Goal: Transaction & Acquisition: Book appointment/travel/reservation

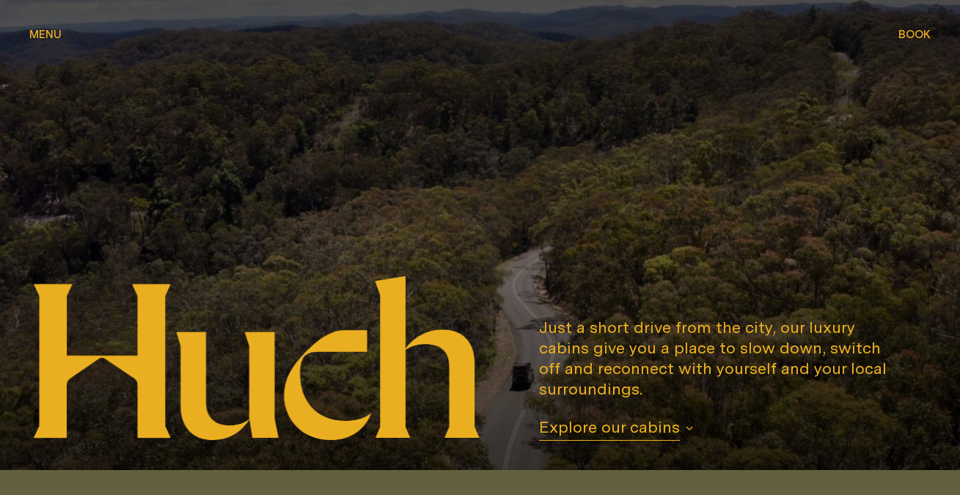
click at [906, 34] on span "Book" at bounding box center [914, 34] width 32 height 11
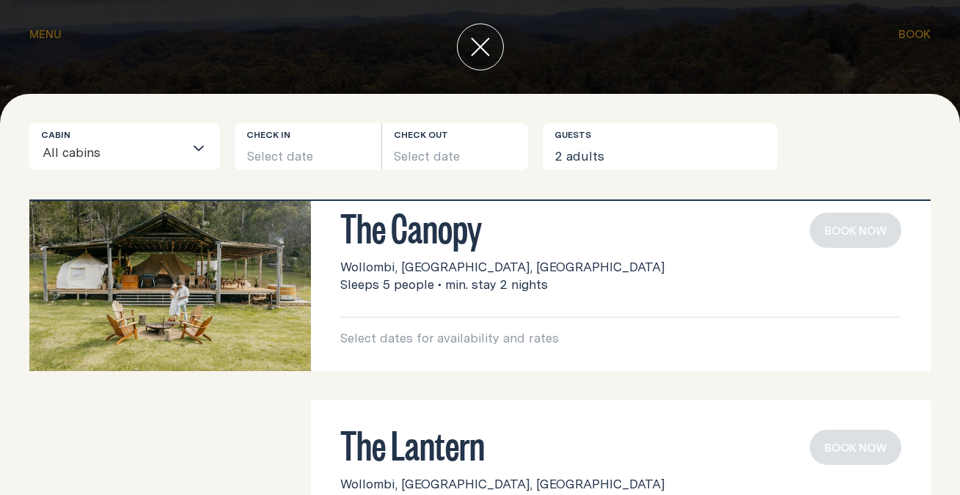
scroll to position [386, 0]
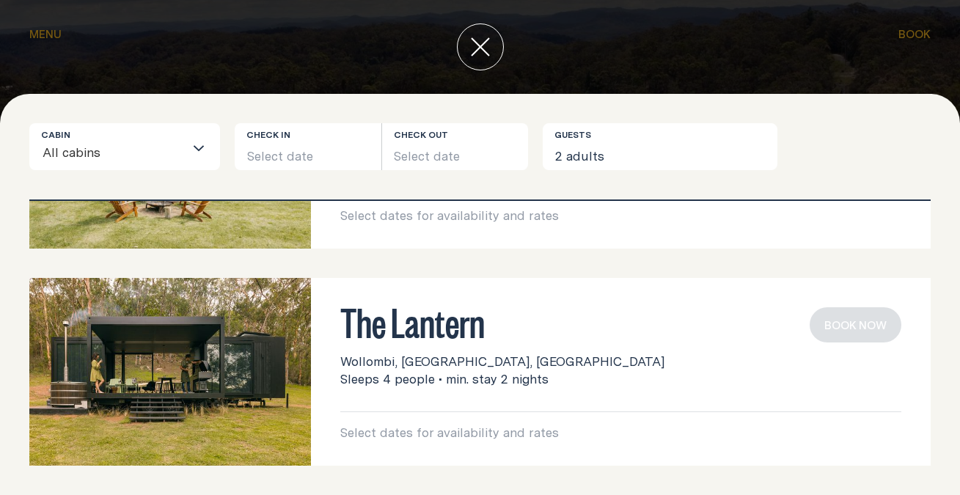
click at [182, 362] on img at bounding box center [170, 372] width 282 height 188
click at [307, 150] on button "Select date" at bounding box center [308, 146] width 147 height 47
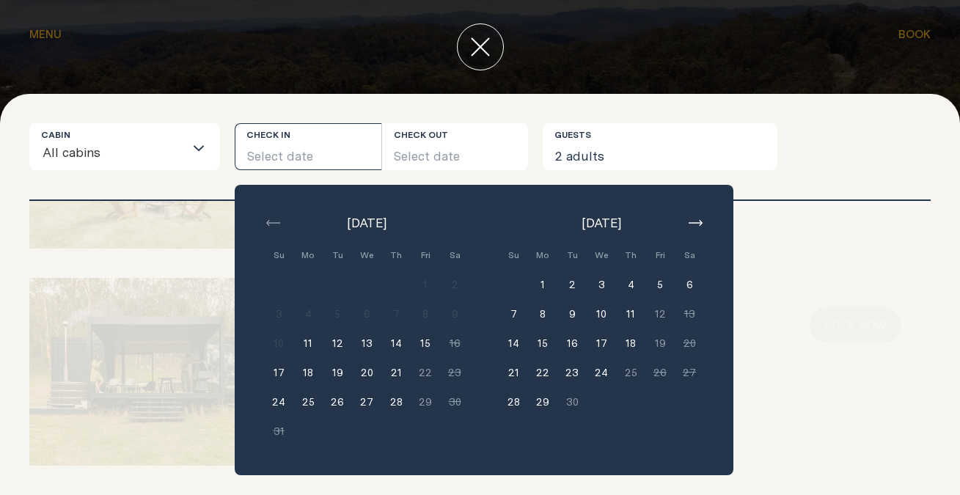
click at [697, 222] on icon "button" at bounding box center [696, 223] width 14 height 6
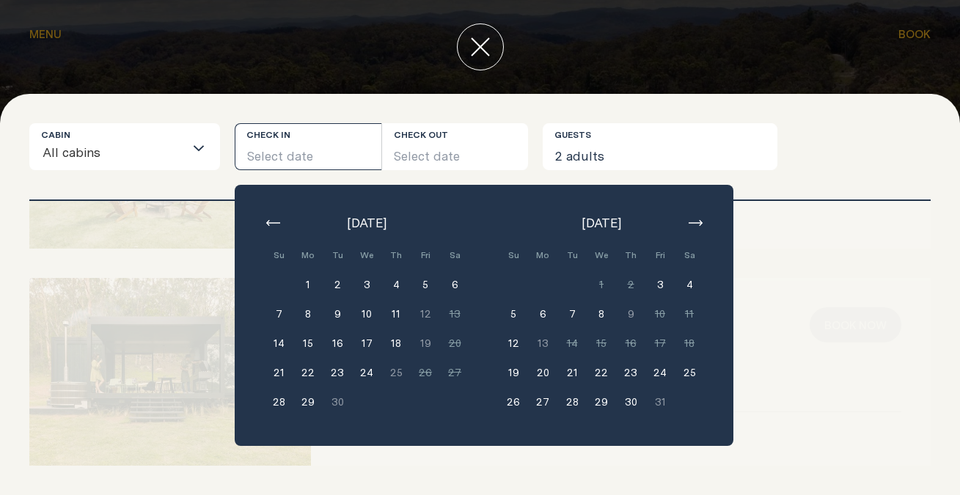
click at [656, 370] on button "24" at bounding box center [659, 372] width 29 height 29
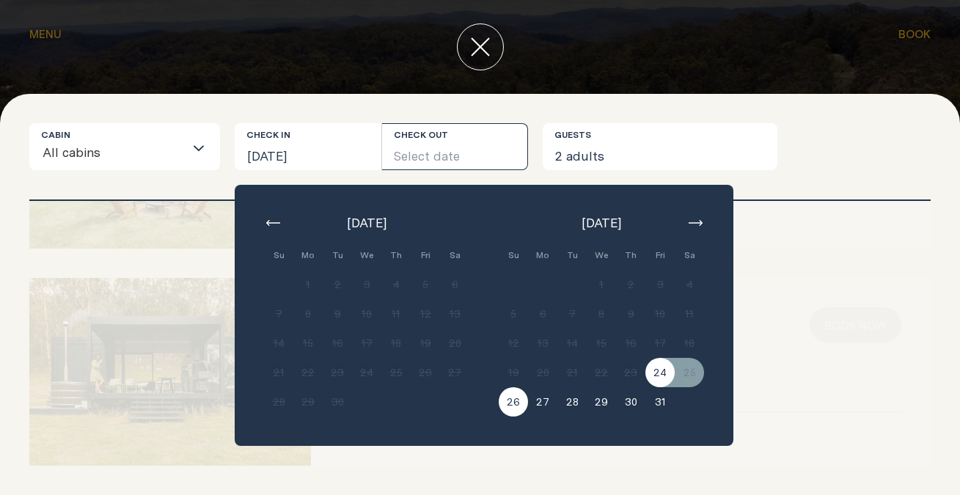
click at [511, 404] on button "26" at bounding box center [513, 401] width 29 height 29
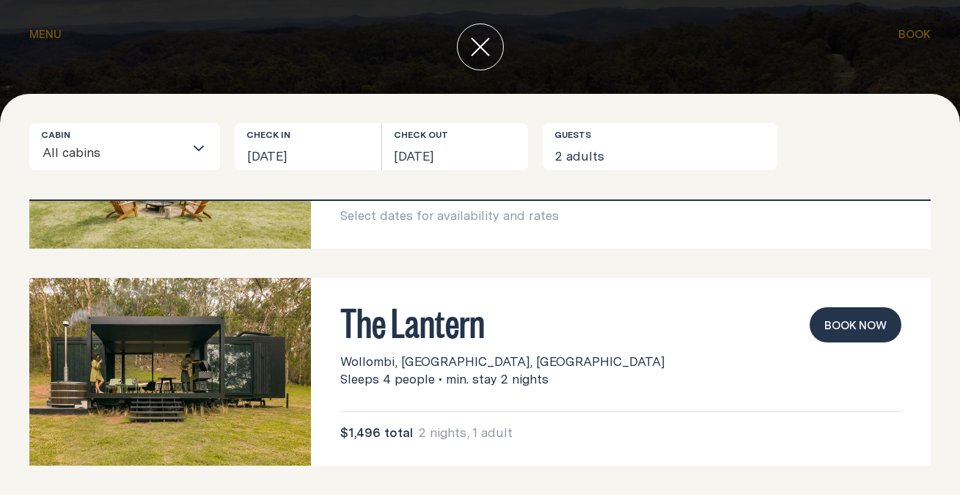
click at [844, 329] on button "Book now" at bounding box center [855, 324] width 92 height 35
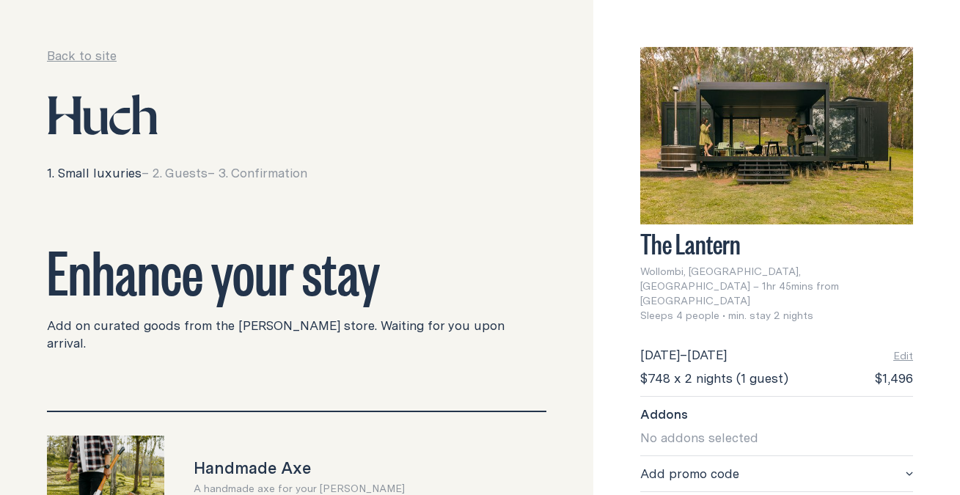
scroll to position [59, 0]
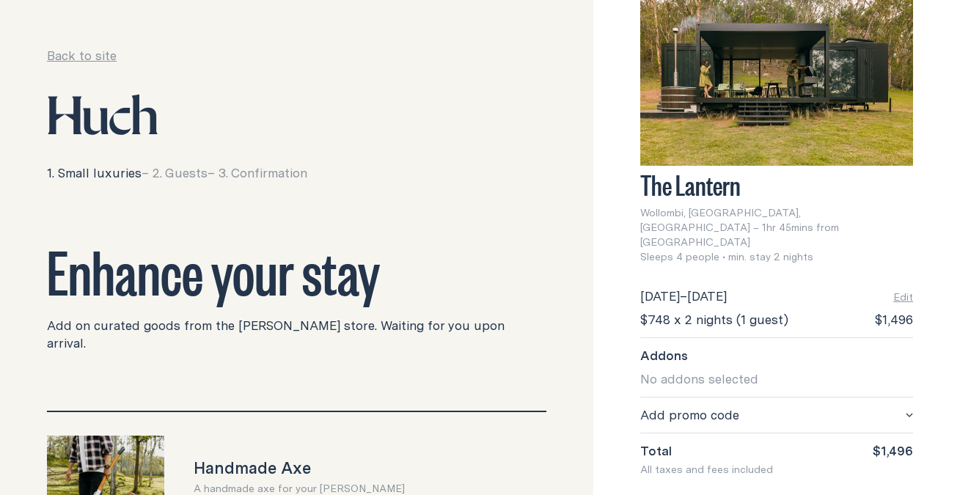
click at [701, 406] on span "Add promo code" at bounding box center [689, 415] width 99 height 18
click at [688, 436] on input "text" at bounding box center [776, 453] width 273 height 35
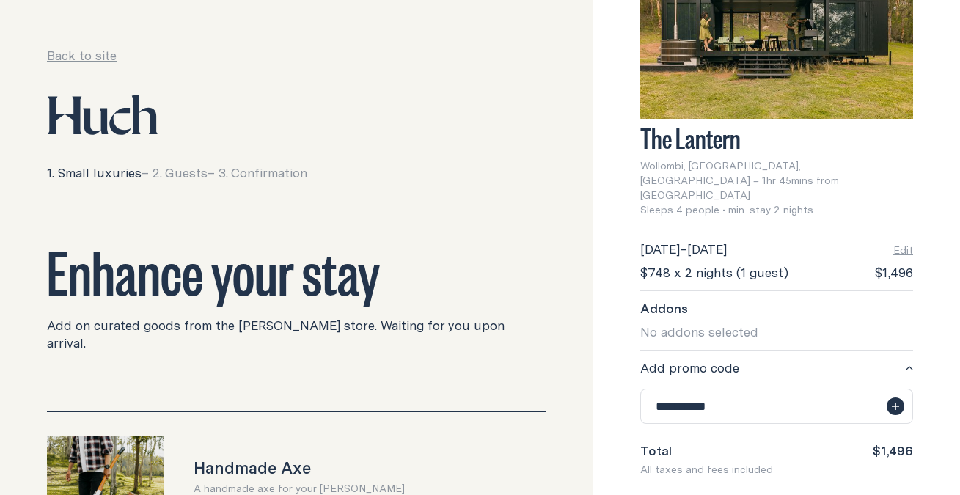
type input "**********"
click at [896, 400] on icon "button" at bounding box center [895, 406] width 12 height 12
